Goal: Task Accomplishment & Management: Use online tool/utility

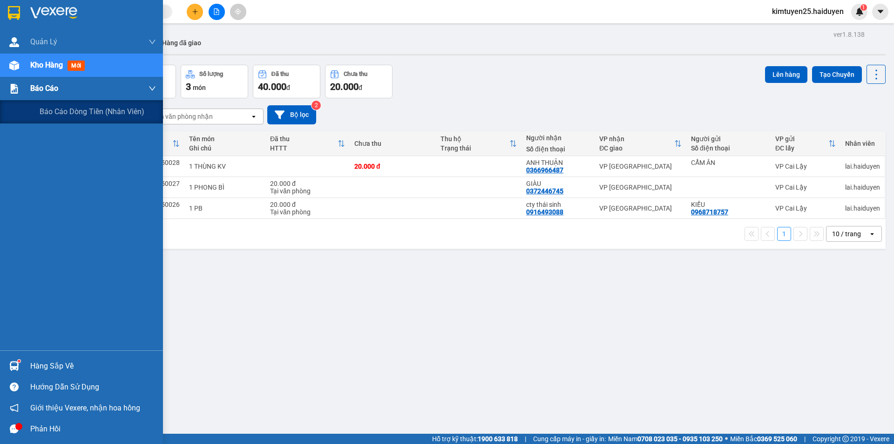
click at [11, 88] on img at bounding box center [14, 89] width 10 height 10
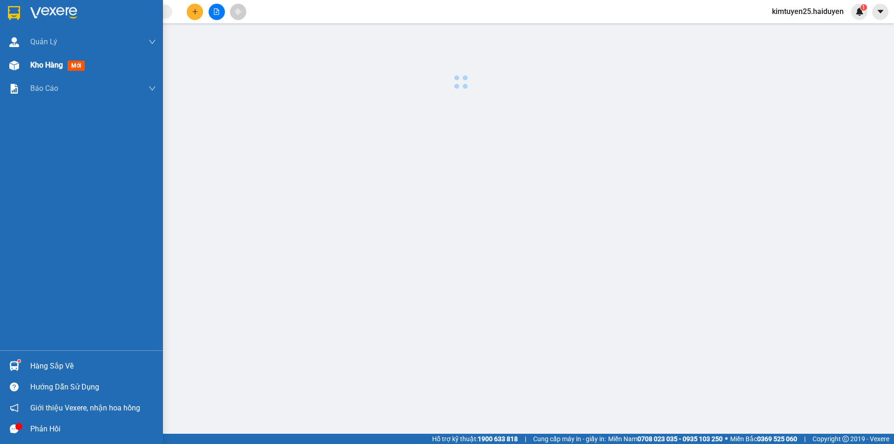
click at [38, 63] on span "Kho hàng" at bounding box center [46, 65] width 33 height 9
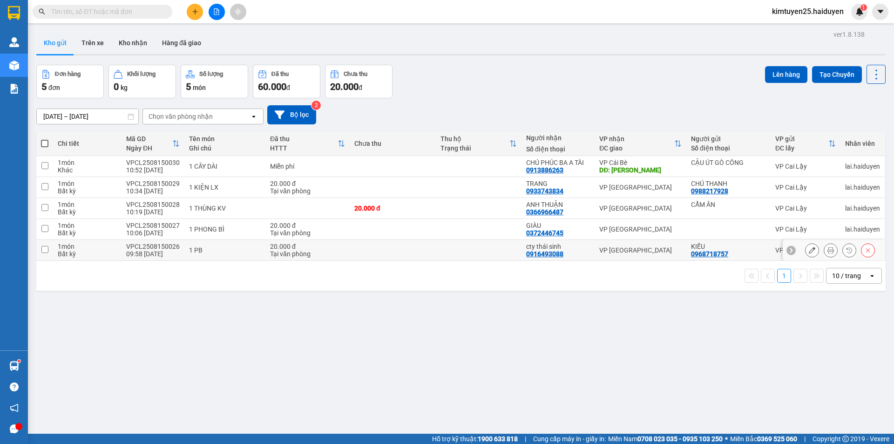
click at [393, 252] on td at bounding box center [393, 250] width 86 height 21
checkbox input "true"
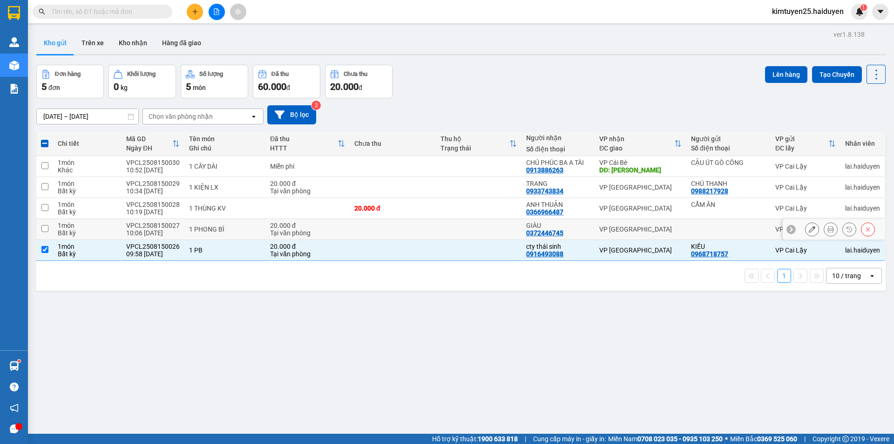
click at [415, 231] on td at bounding box center [393, 229] width 86 height 21
checkbox input "true"
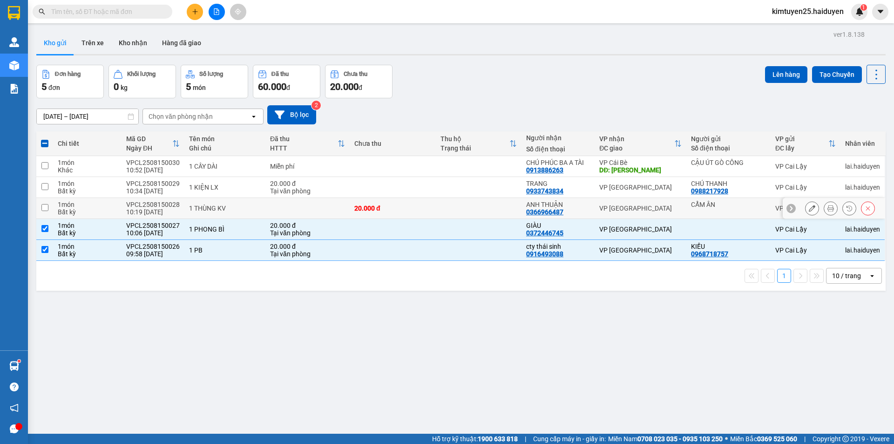
click at [423, 209] on div "20.000 đ" at bounding box center [392, 207] width 76 height 7
checkbox input "true"
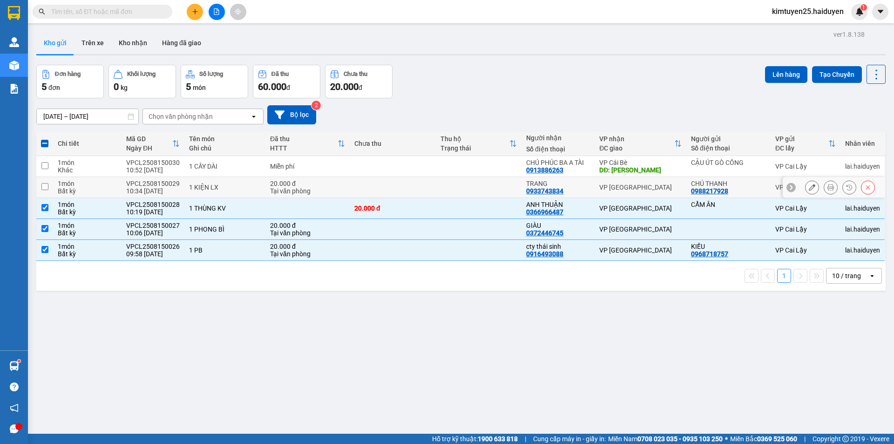
click at [406, 185] on td at bounding box center [393, 187] width 86 height 21
checkbox input "true"
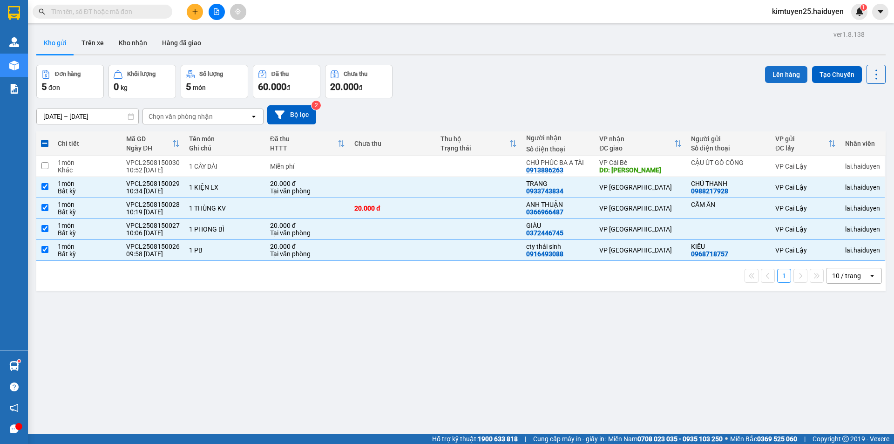
click at [775, 74] on button "Lên hàng" at bounding box center [786, 74] width 42 height 17
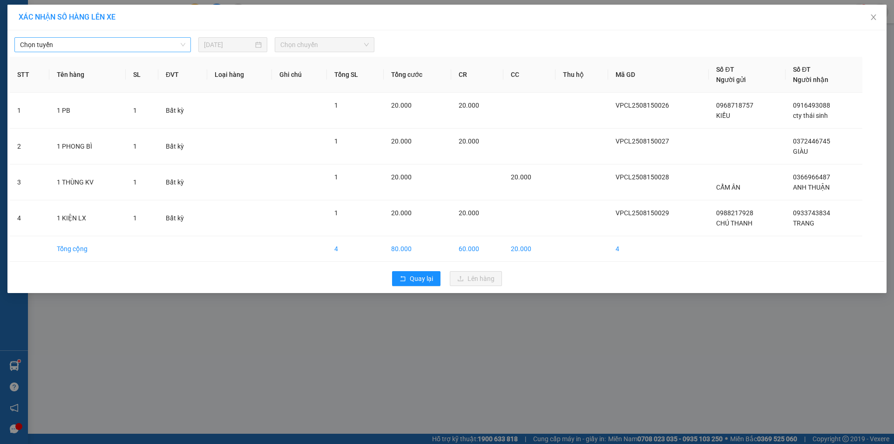
click at [165, 43] on span "Chọn tuyến" at bounding box center [102, 45] width 165 height 14
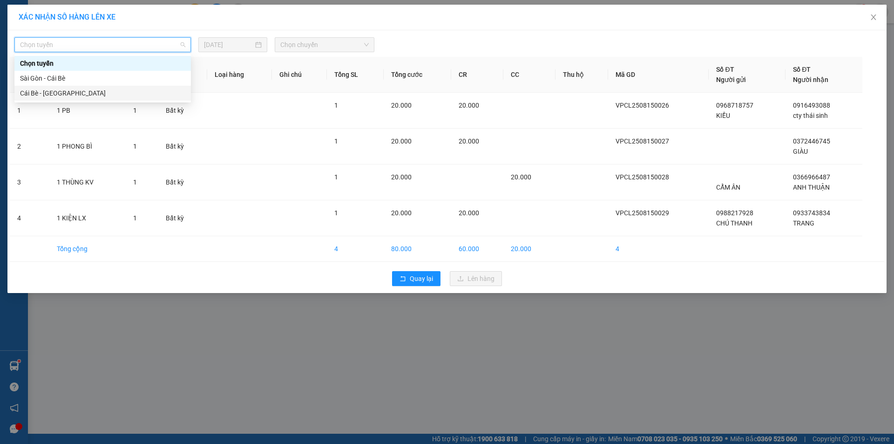
click at [85, 92] on div "Cái Bè - [GEOGRAPHIC_DATA]" at bounding box center [102, 93] width 165 height 10
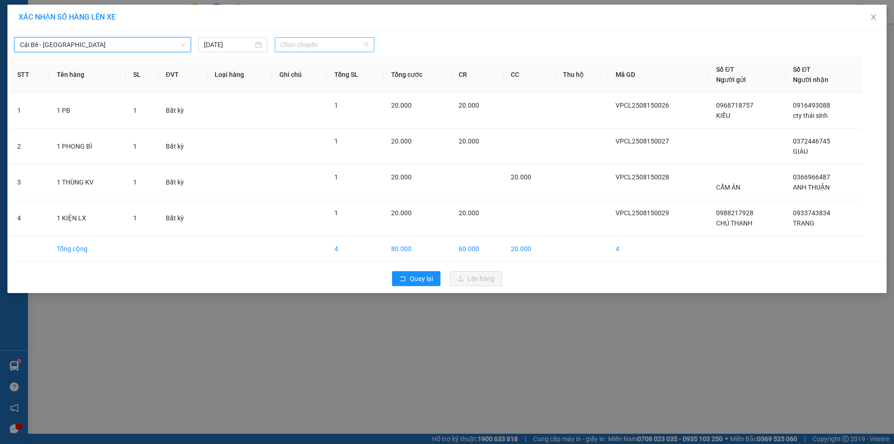
click at [309, 46] on span "Chọn chuyến" at bounding box center [324, 45] width 88 height 14
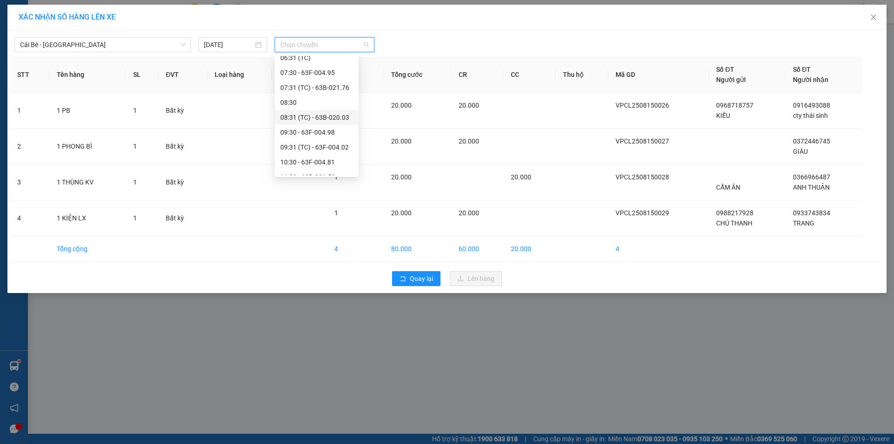
scroll to position [233, 0]
click at [316, 69] on div "10:30 - 63F-004.81" at bounding box center [316, 69] width 73 height 10
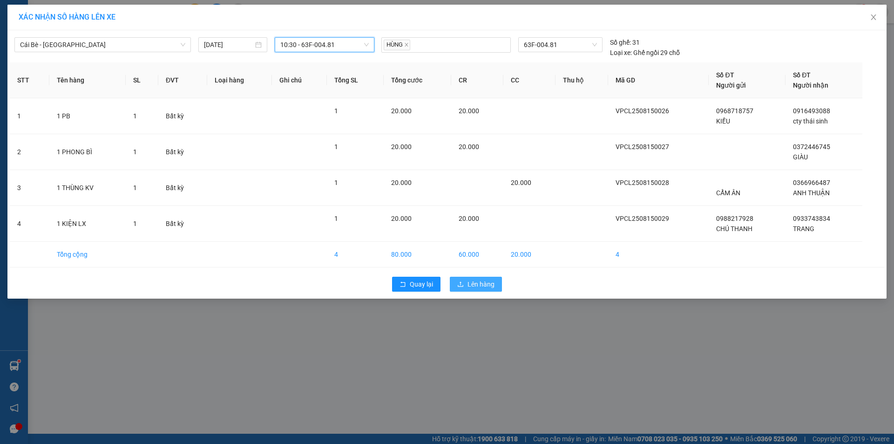
click at [483, 282] on span "Lên hàng" at bounding box center [481, 284] width 27 height 10
